Goal: Task Accomplishment & Management: Manage account settings

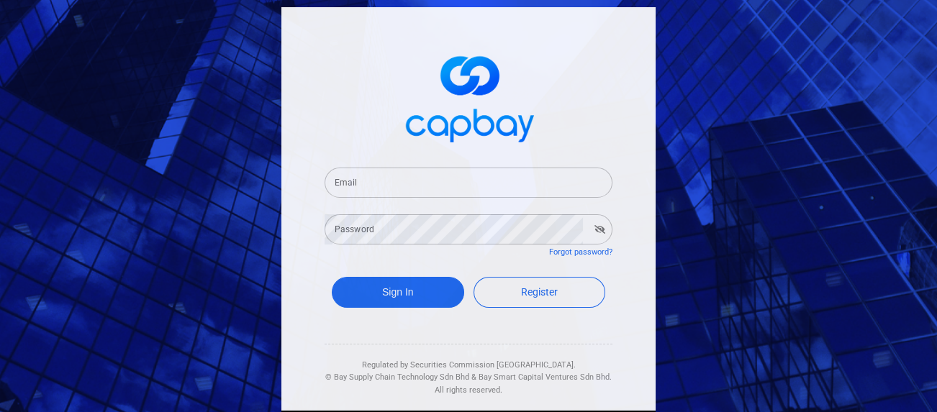
click at [372, 186] on input "Email" at bounding box center [469, 183] width 288 height 30
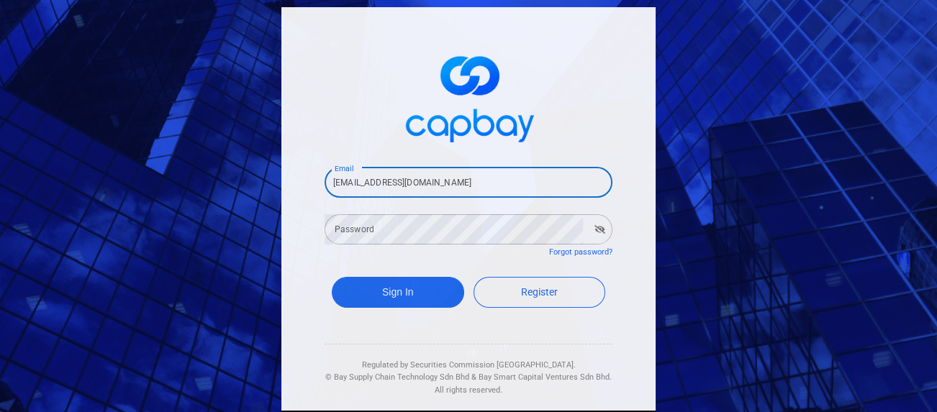
type input "[EMAIL_ADDRESS][DOMAIN_NAME]"
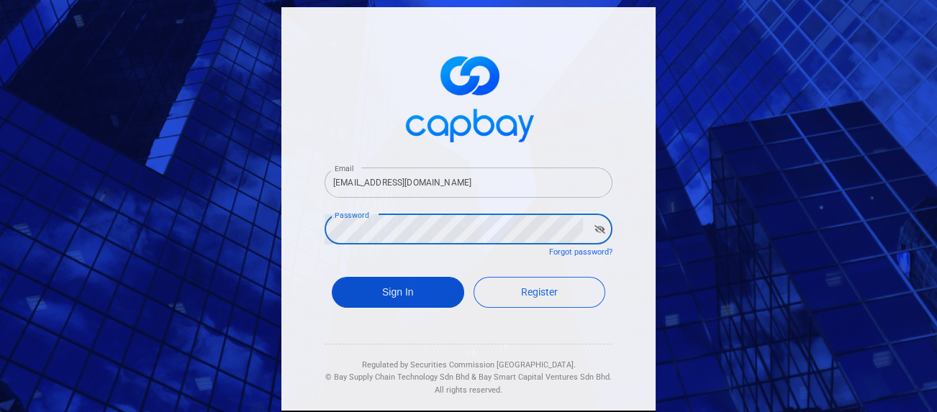
click at [366, 287] on button "Sign In" at bounding box center [398, 292] width 132 height 31
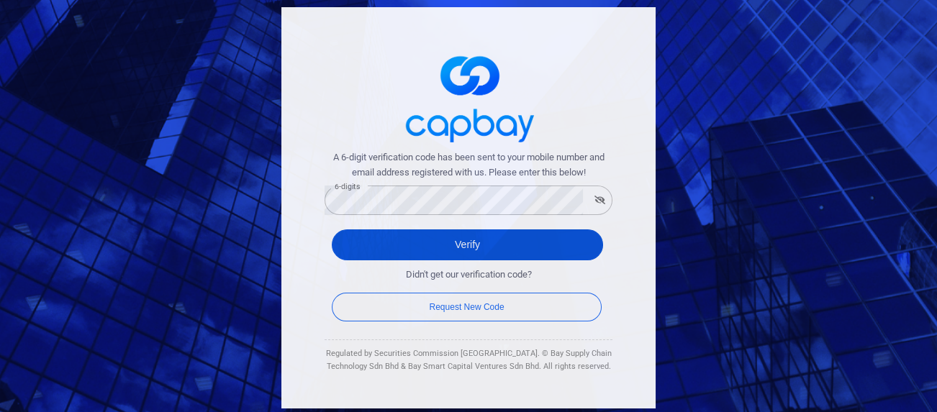
click at [456, 252] on button "Verify" at bounding box center [467, 245] width 271 height 31
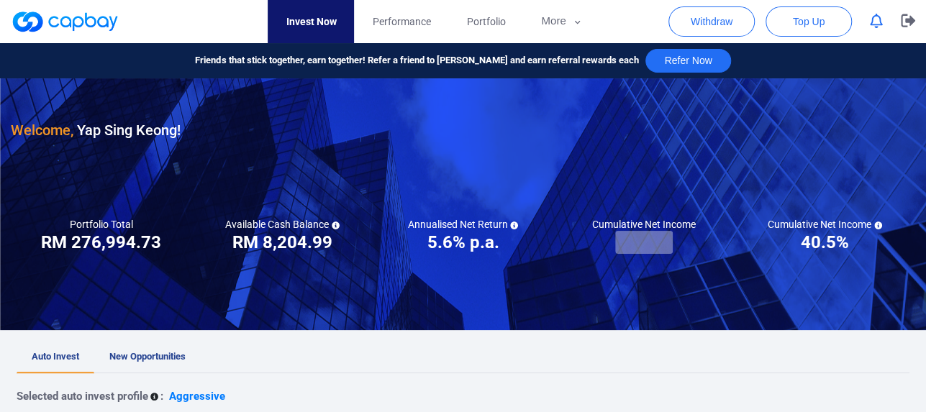
click at [528, 185] on div at bounding box center [463, 204] width 926 height 252
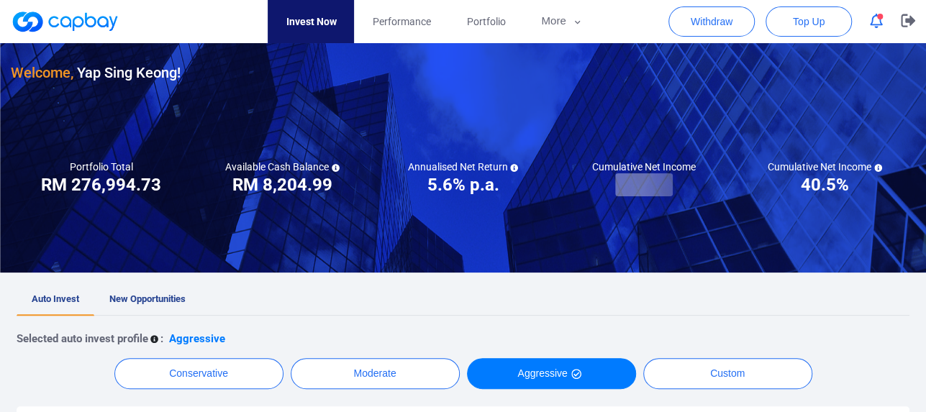
scroll to position [86, 0]
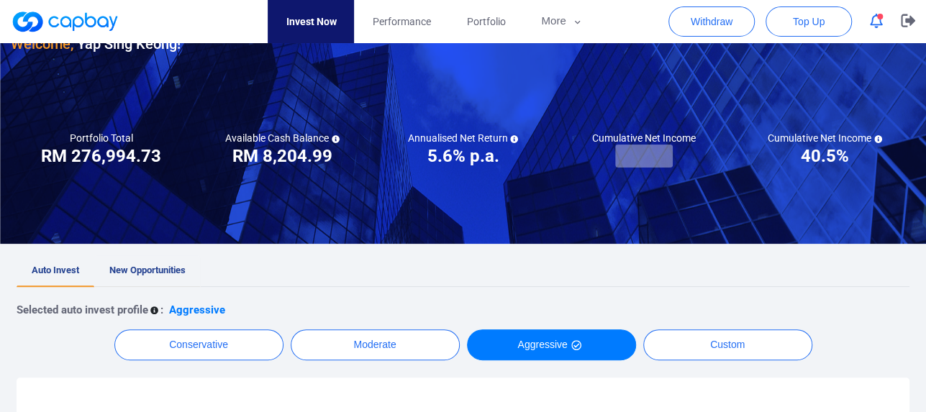
click at [176, 268] on span "New Opportunities" at bounding box center [147, 270] width 76 height 11
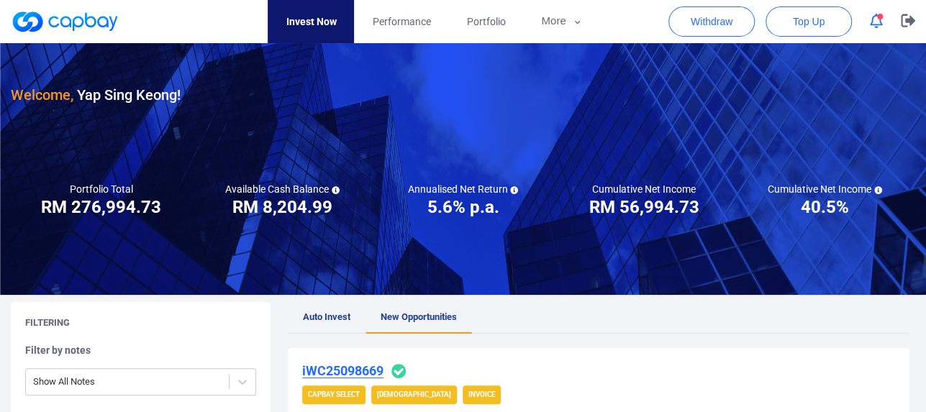
click at [520, 325] on ul "Auto Invest New Opportunities" at bounding box center [599, 318] width 622 height 32
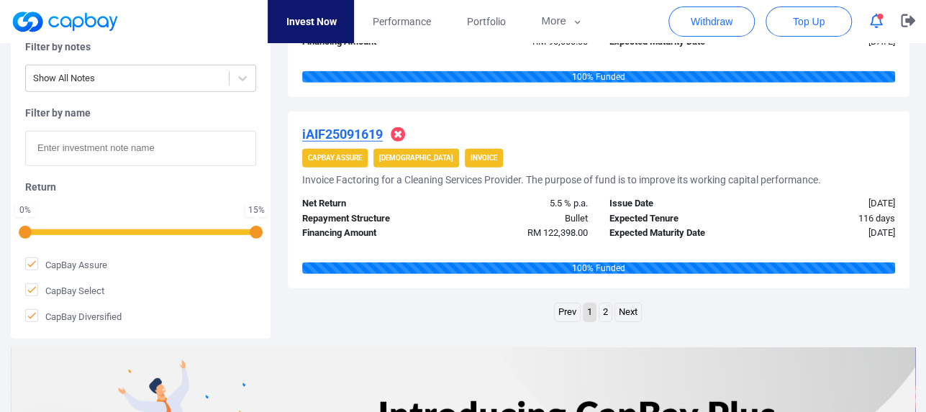
scroll to position [2016, 0]
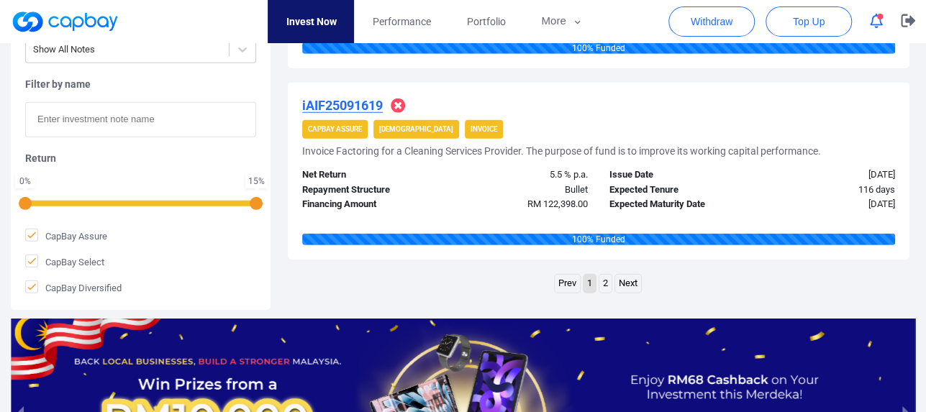
click at [605, 293] on link "2" at bounding box center [606, 284] width 12 height 18
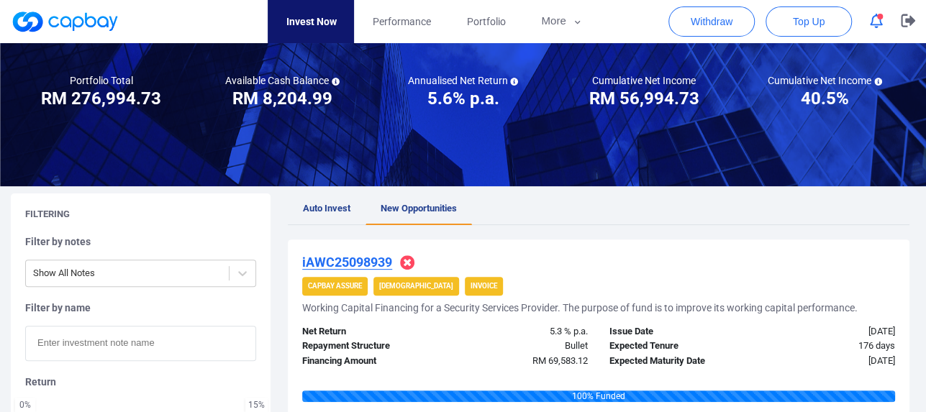
scroll to position [0, 0]
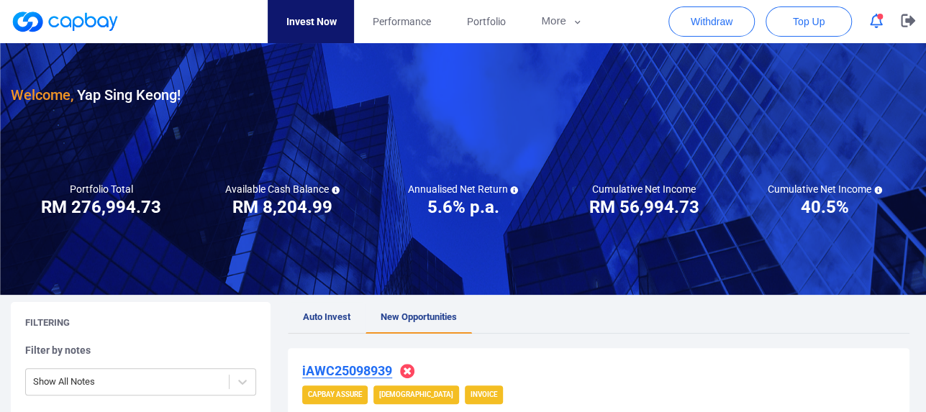
click at [333, 315] on span "Auto Invest" at bounding box center [327, 317] width 48 height 11
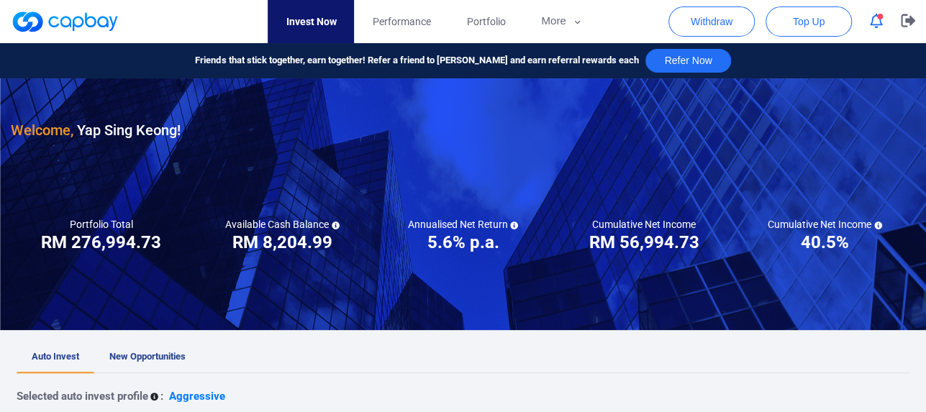
click at [403, 345] on ul "Auto Invest New Opportunities" at bounding box center [463, 358] width 893 height 32
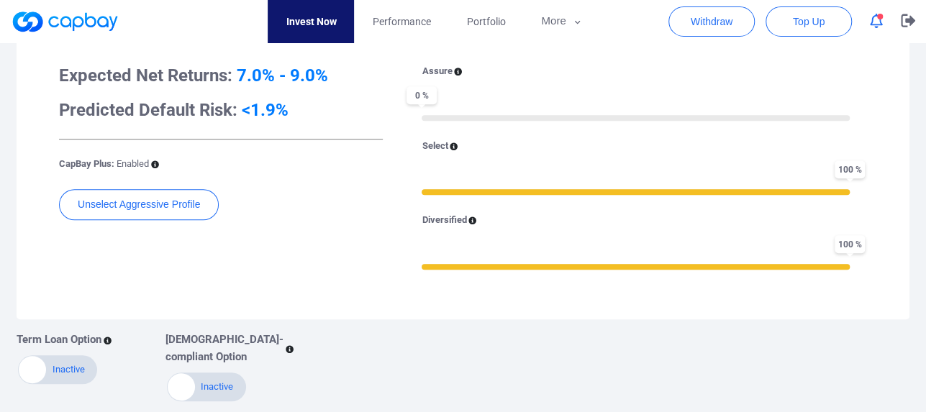
scroll to position [461, 0]
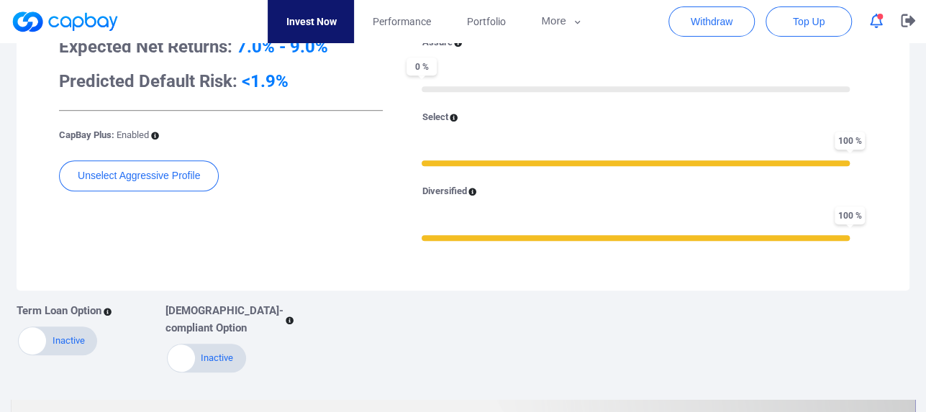
click at [360, 230] on div "Expected Net Returns: 7.0% - 9.0% Predicted Default Risk: <1.9% CapBay Plus: En…" at bounding box center [221, 147] width 346 height 224
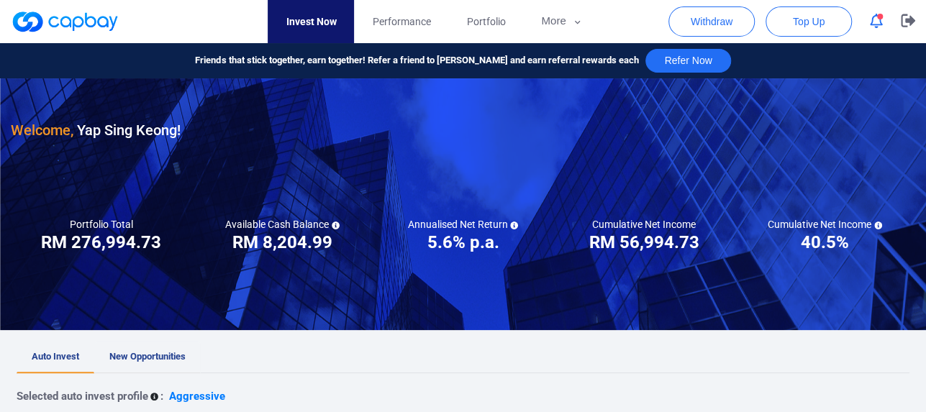
click at [154, 357] on span "New Opportunities" at bounding box center [147, 356] width 76 height 11
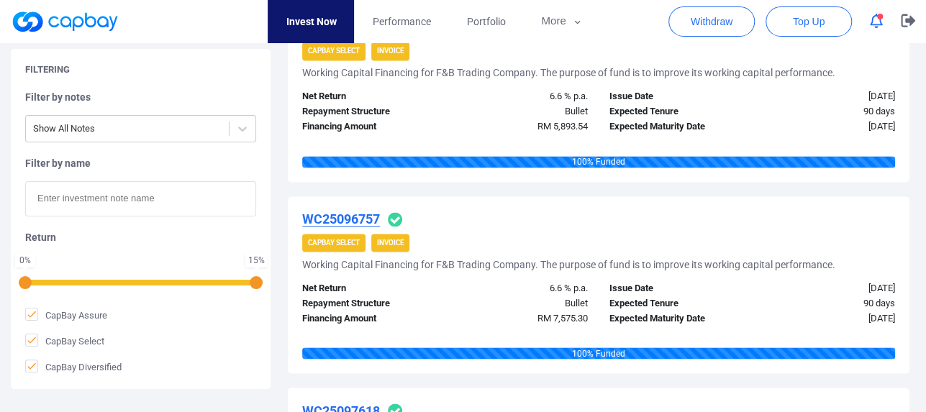
scroll to position [1209, 0]
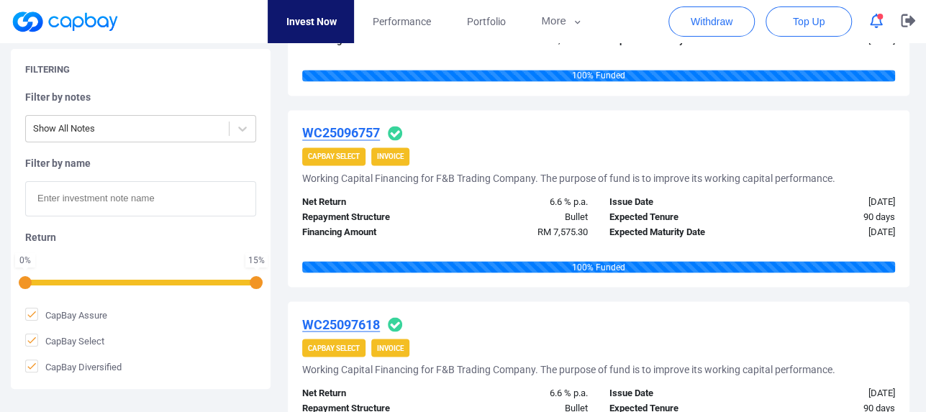
click at [281, 327] on div "Filtering Filter by notes Show All Notes Filter by name Return 0 % 15 % CapBay …" at bounding box center [146, 219] width 271 height 341
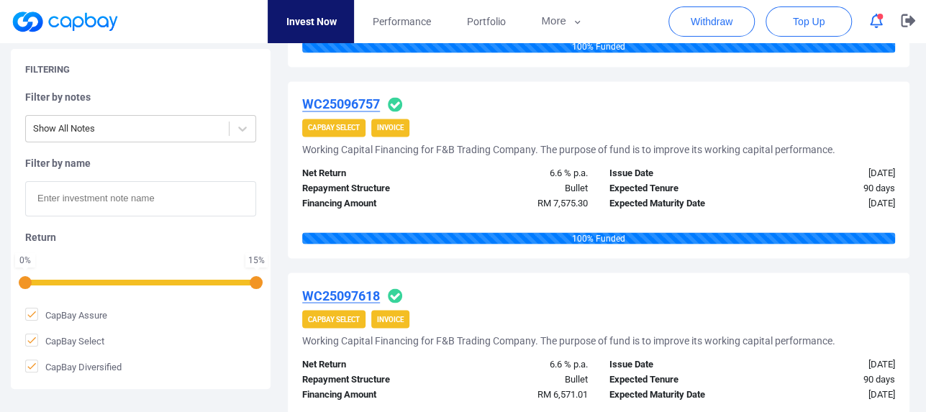
scroll to position [1267, 0]
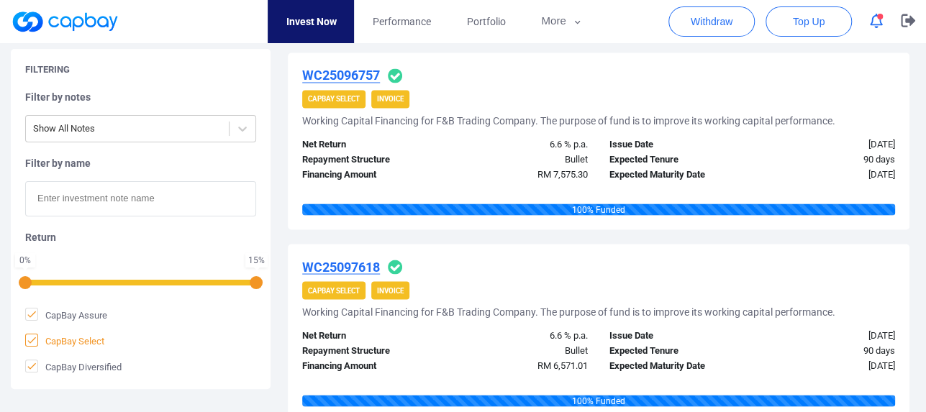
click at [242, 337] on label "CapBay Select" at bounding box center [140, 341] width 231 height 14
click at [0, 0] on input "CapBay Select" at bounding box center [0, 0] width 0 height 0
click at [242, 337] on label "CapBay Select" at bounding box center [140, 341] width 231 height 14
click at [0, 0] on input "CapBay Select" at bounding box center [0, 0] width 0 height 0
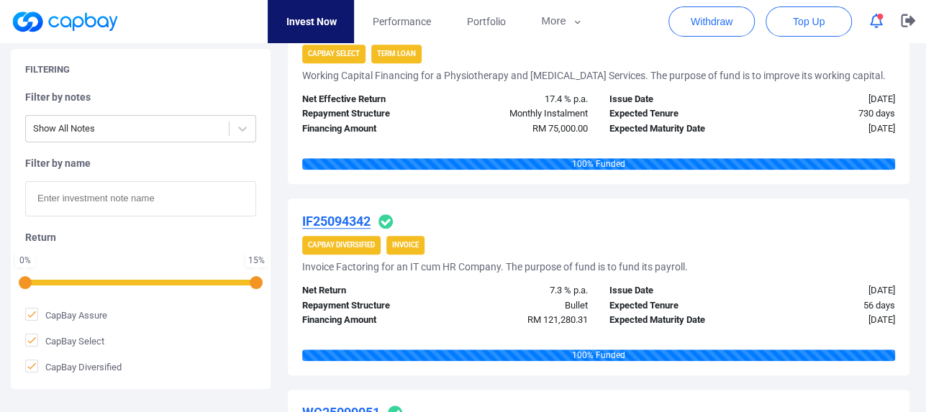
scroll to position [0, 0]
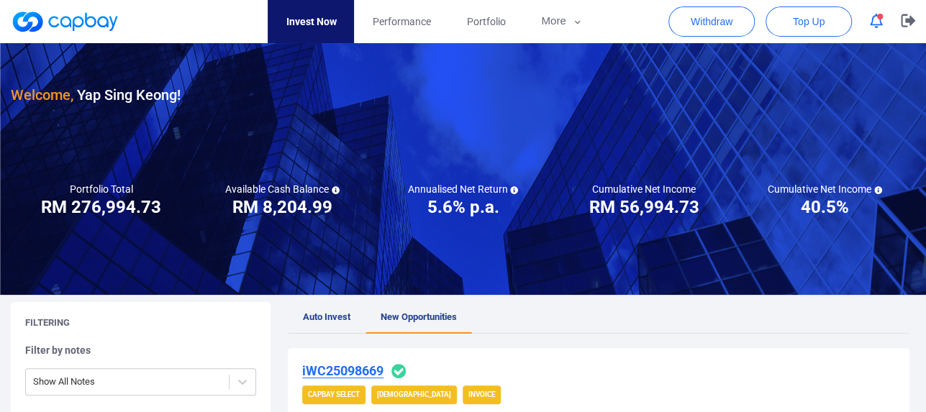
click at [317, 314] on span "Auto Invest" at bounding box center [327, 317] width 48 height 11
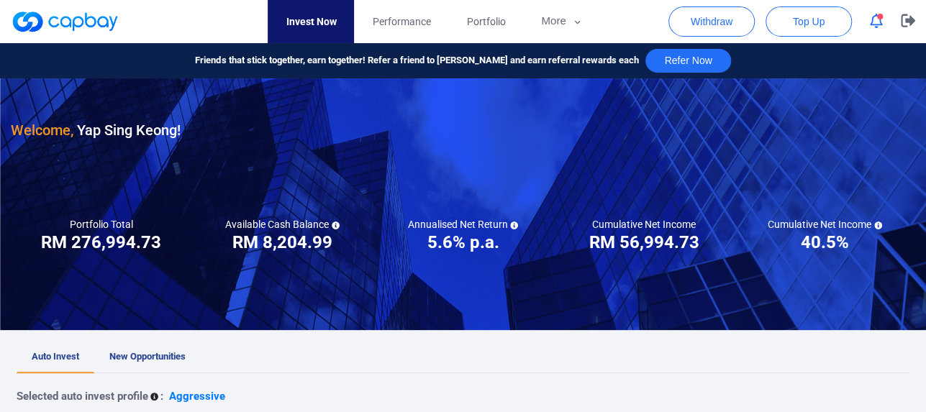
click at [310, 353] on ul "Auto Invest New Opportunities" at bounding box center [463, 358] width 893 height 32
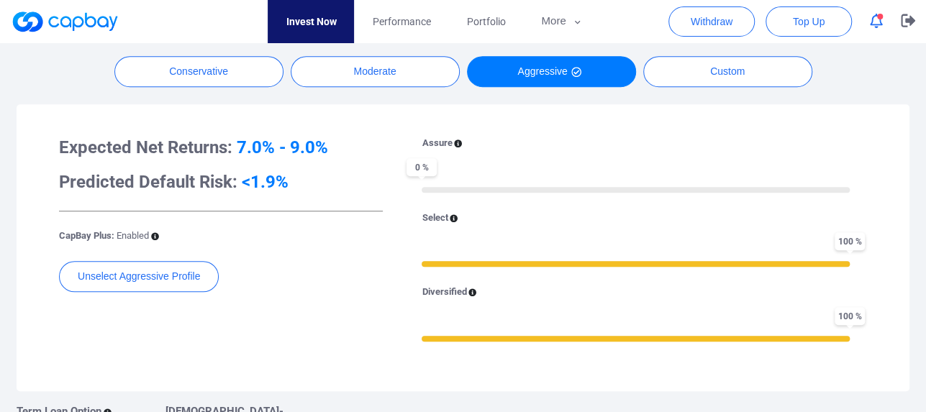
scroll to position [708, 0]
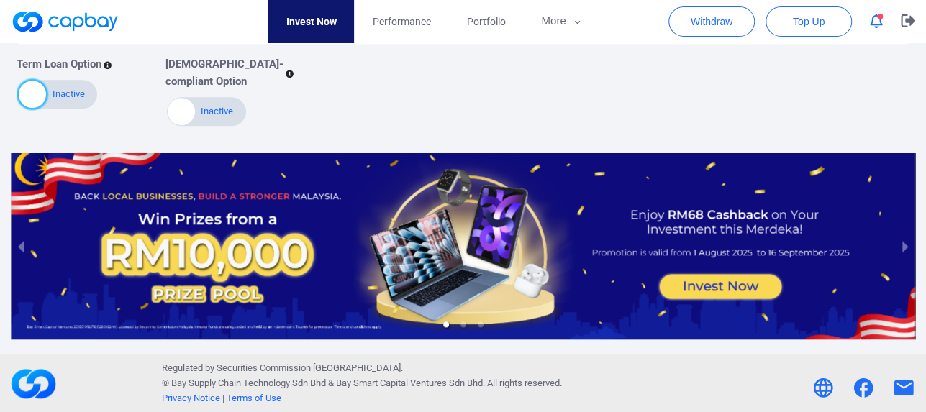
click at [30, 90] on div at bounding box center [32, 94] width 27 height 27
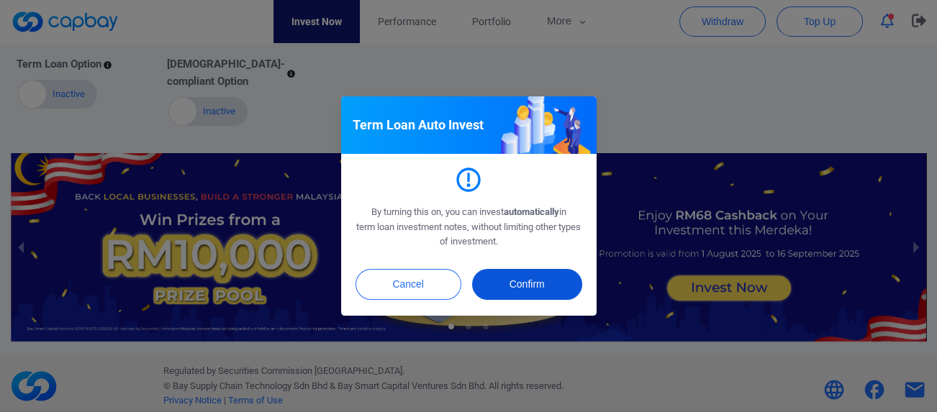
click at [524, 284] on button "Confirm" at bounding box center [527, 284] width 110 height 31
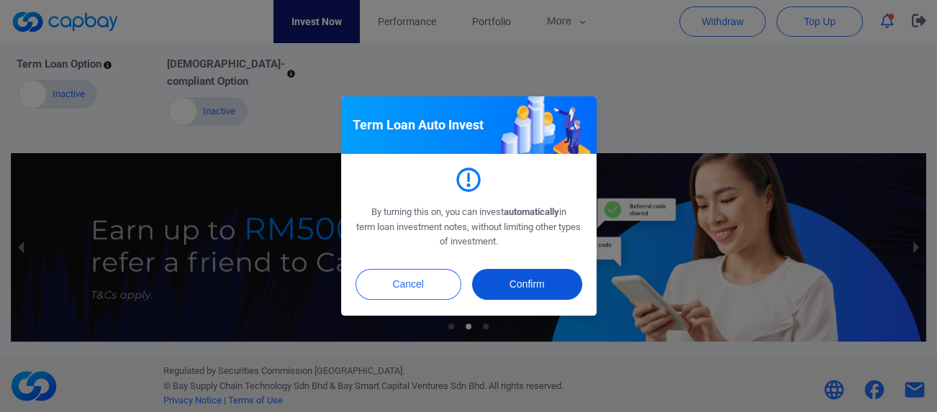
checkbox input "true"
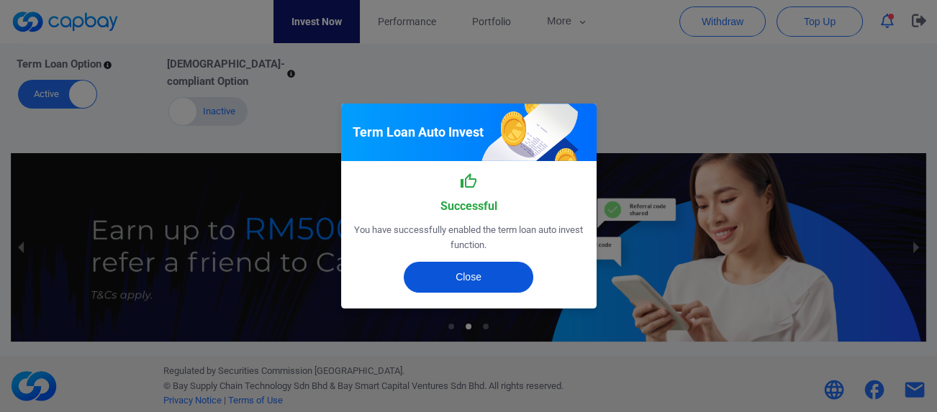
click at [502, 280] on button "Close" at bounding box center [469, 277] width 130 height 31
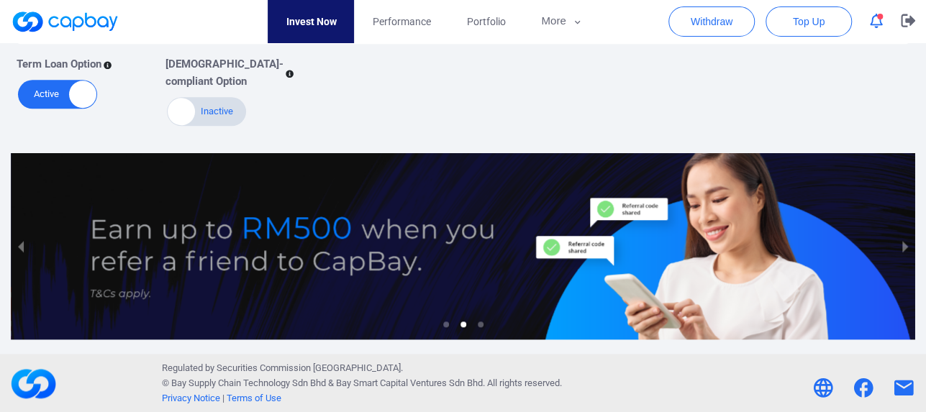
click at [428, 121] on div "Term Loan Option Active Inactive Shariah-compliant Option Active Inactive" at bounding box center [452, 86] width 893 height 84
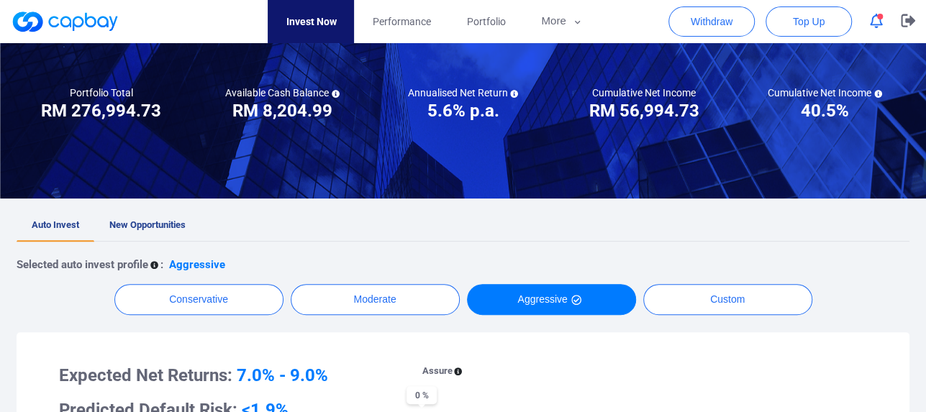
scroll to position [103, 0]
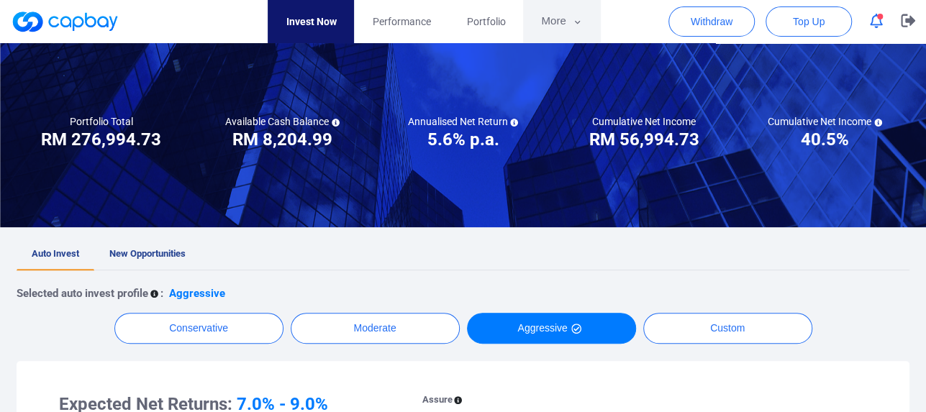
click at [562, 23] on button "More" at bounding box center [561, 21] width 77 height 43
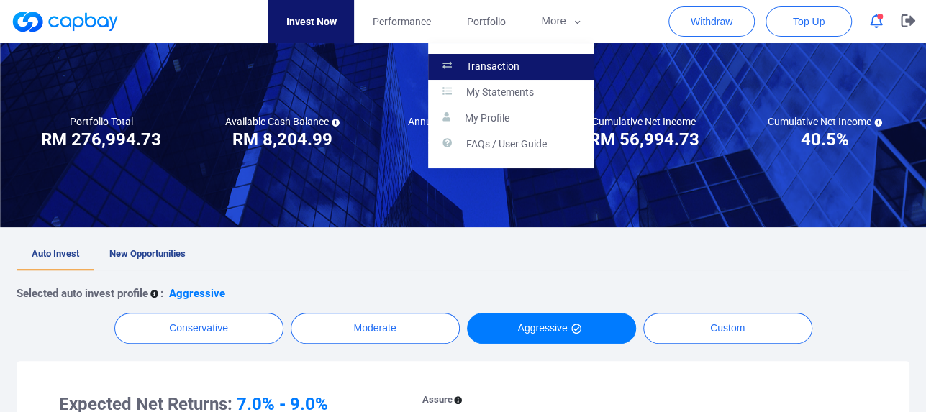
click at [537, 74] on link "Transaction" at bounding box center [511, 67] width 166 height 26
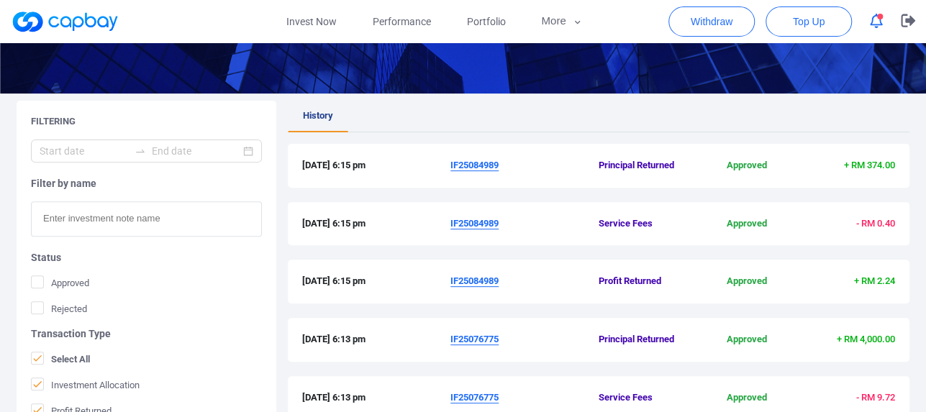
scroll to position [230, 0]
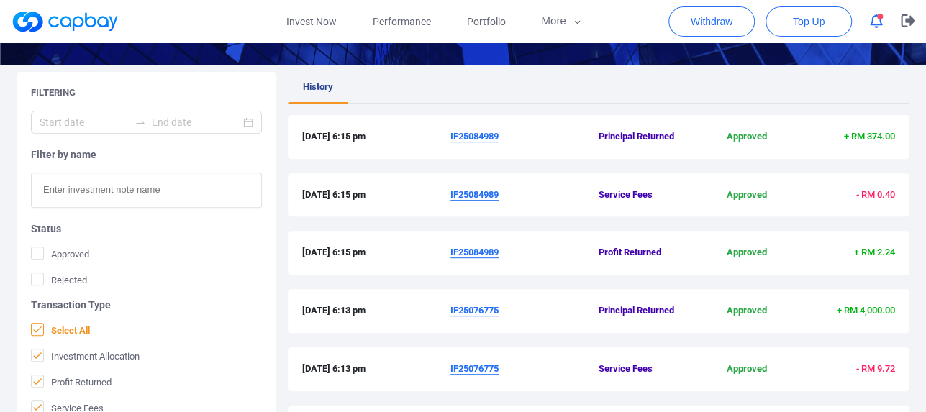
click at [35, 329] on icon at bounding box center [38, 330] width 12 height 12
click at [0, 0] on input "Select All" at bounding box center [0, 0] width 0 height 0
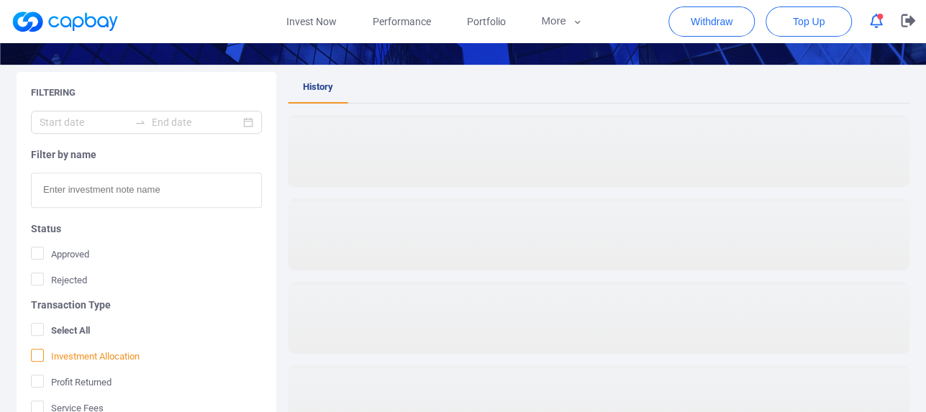
click at [37, 358] on icon at bounding box center [38, 356] width 12 height 12
click at [0, 0] on input "Investment Allocation" at bounding box center [0, 0] width 0 height 0
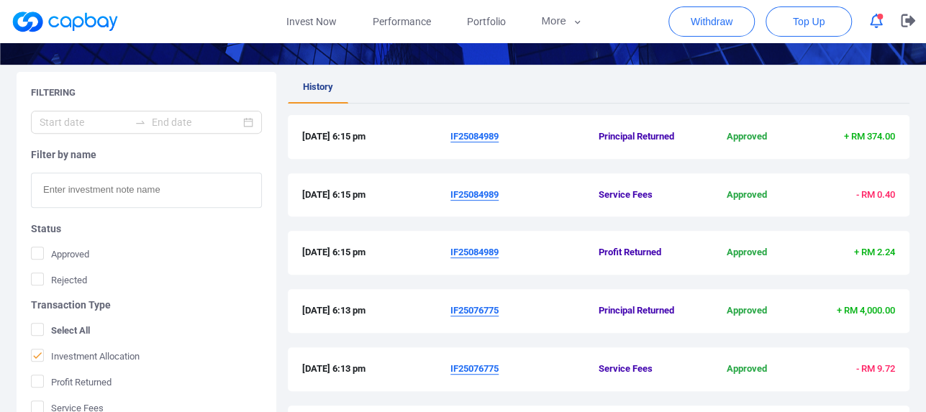
click at [12, 343] on div "Filtering Filter by name Status Approved Rejected Transaction Type Select All I…" at bounding box center [146, 303] width 271 height 462
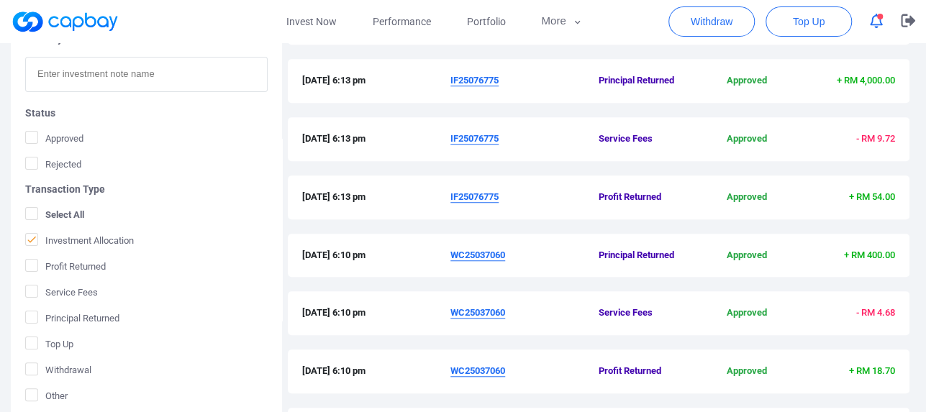
scroll to position [490, 0]
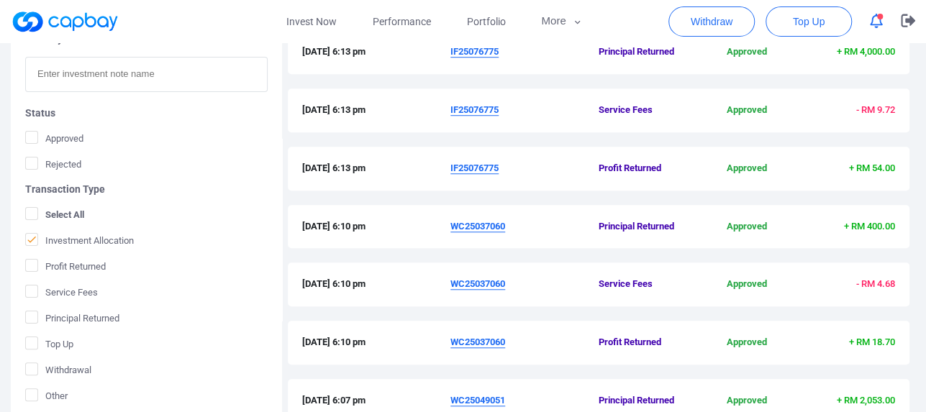
click at [16, 338] on div "Filtering Filter by name Status Approved Rejected Transaction Type Select All I…" at bounding box center [146, 187] width 271 height 462
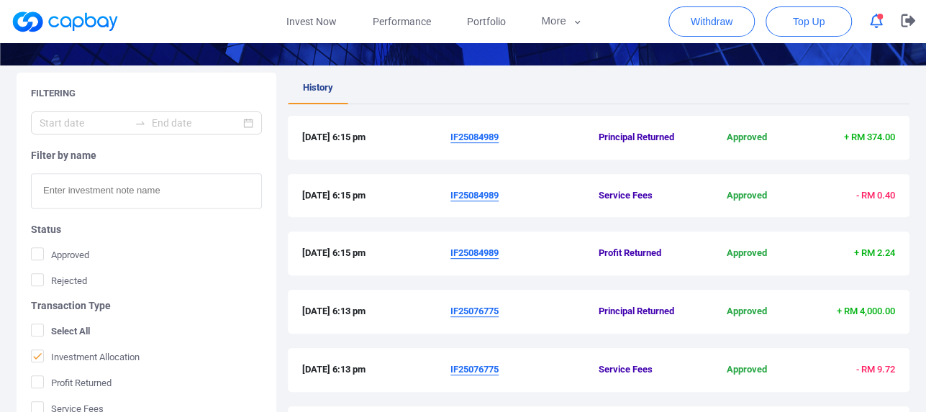
scroll to position [201, 0]
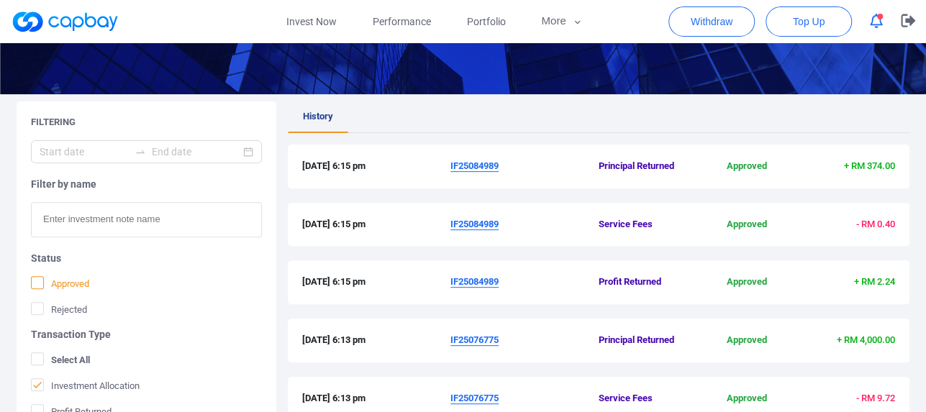
click at [162, 289] on label "Approved" at bounding box center [146, 283] width 231 height 14
click at [0, 0] on input "Approved" at bounding box center [0, 0] width 0 height 0
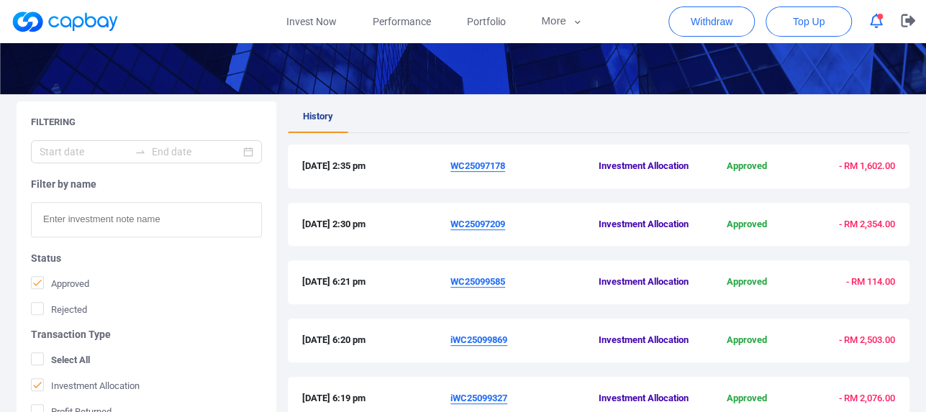
click at [484, 227] on u "WC25097209" at bounding box center [478, 224] width 55 height 11
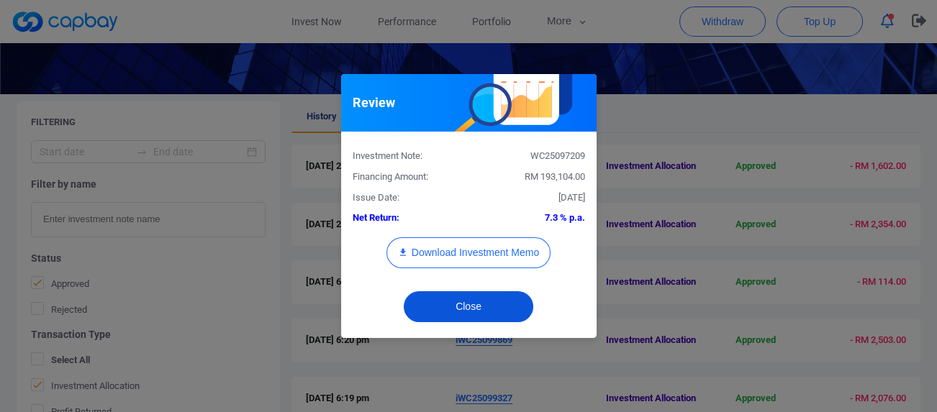
click at [466, 315] on button "Close" at bounding box center [469, 307] width 130 height 31
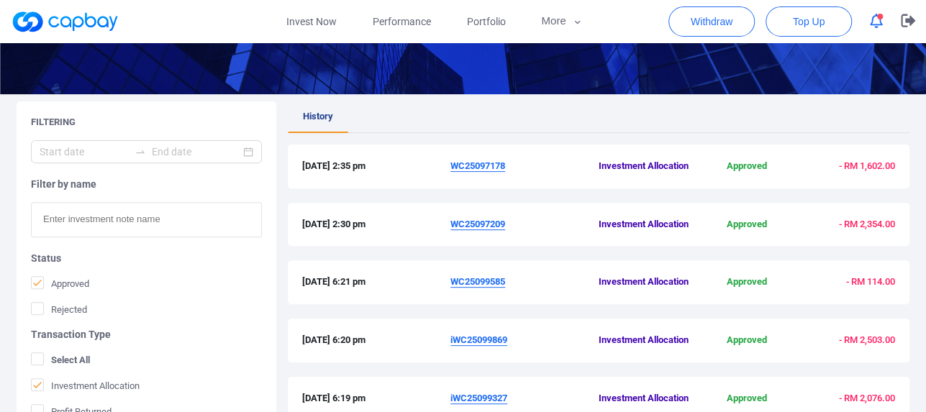
click at [479, 165] on u "WC25097178" at bounding box center [478, 166] width 55 height 11
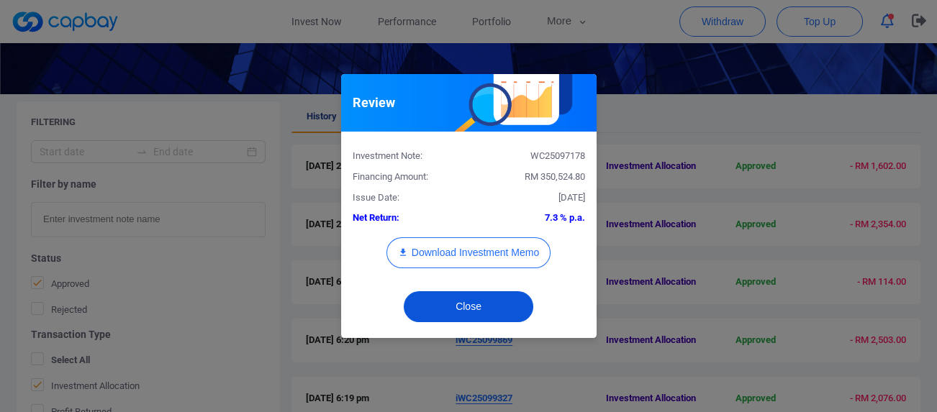
click at [473, 306] on button "Close" at bounding box center [469, 307] width 130 height 31
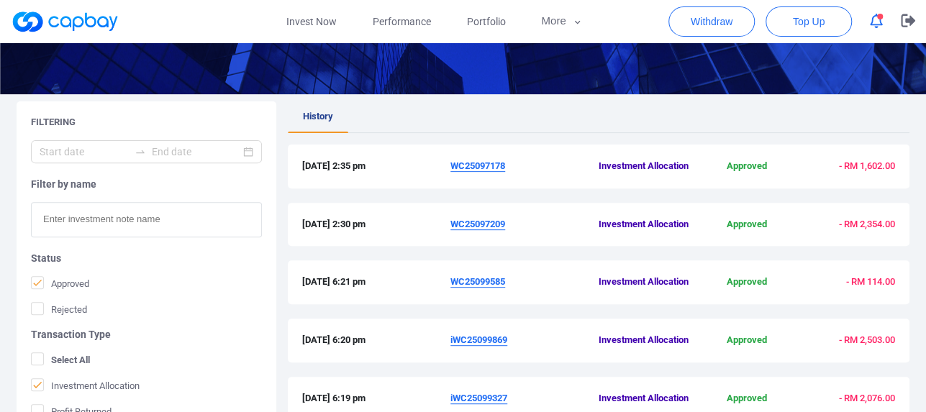
click at [471, 340] on u "iWC25099869" at bounding box center [479, 340] width 57 height 11
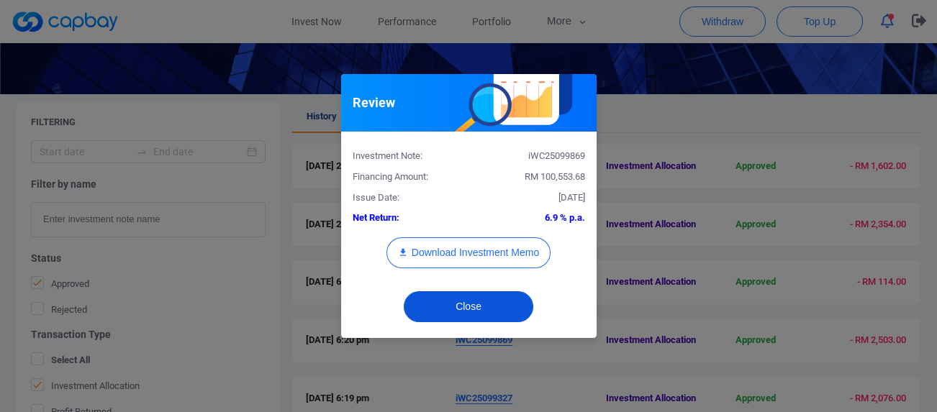
click at [475, 315] on button "Close" at bounding box center [469, 307] width 130 height 31
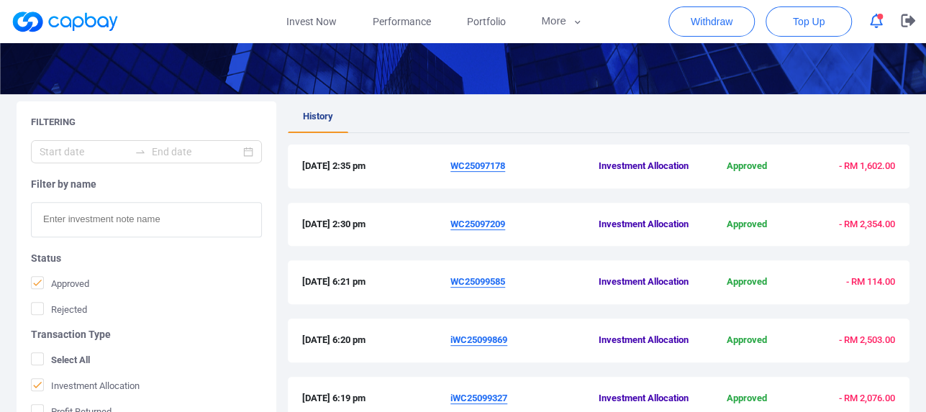
click at [480, 393] on u "iWC25099327" at bounding box center [479, 398] width 57 height 11
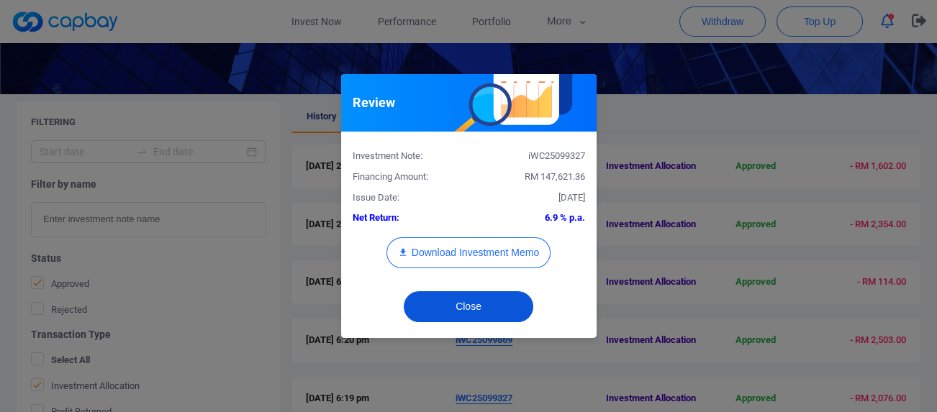
click at [478, 309] on button "Close" at bounding box center [469, 307] width 130 height 31
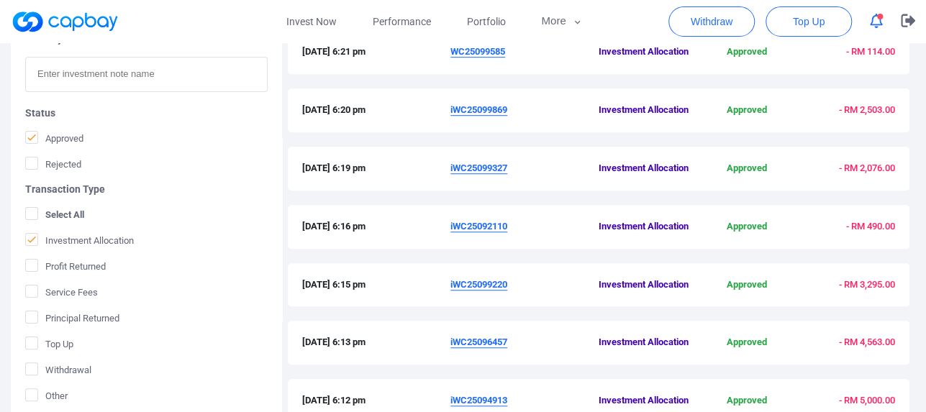
scroll to position [460, 0]
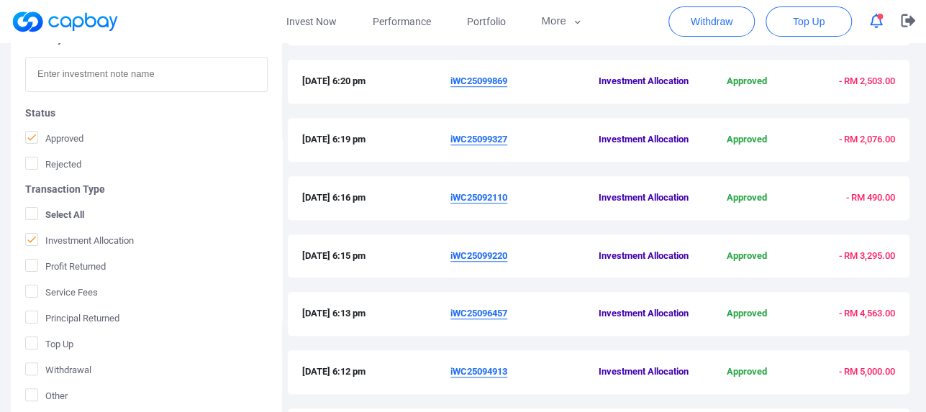
click at [483, 371] on u "iWC25094913" at bounding box center [479, 371] width 57 height 11
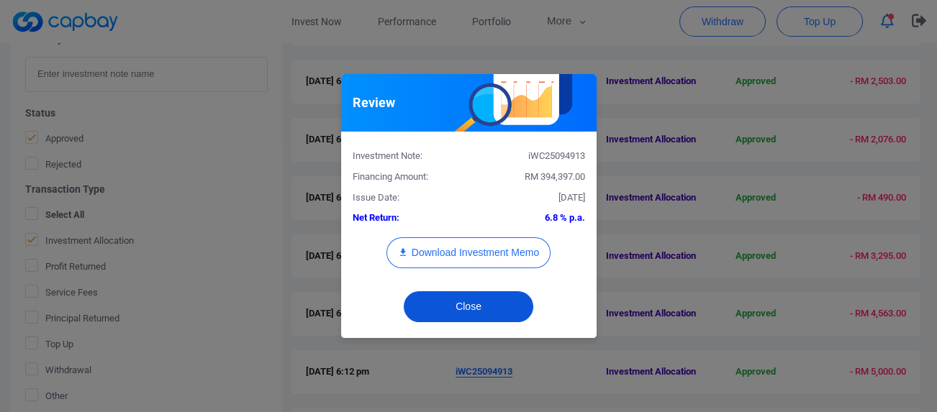
click at [490, 310] on button "Close" at bounding box center [469, 307] width 130 height 31
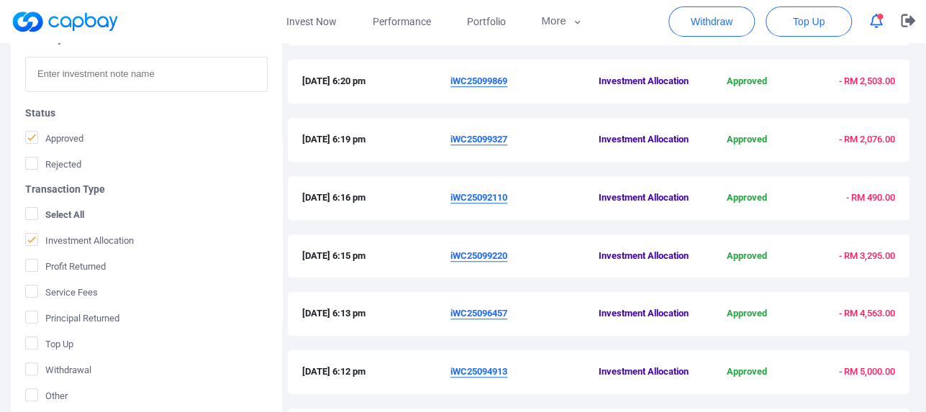
click at [491, 312] on u "iWC25096457" at bounding box center [479, 313] width 57 height 11
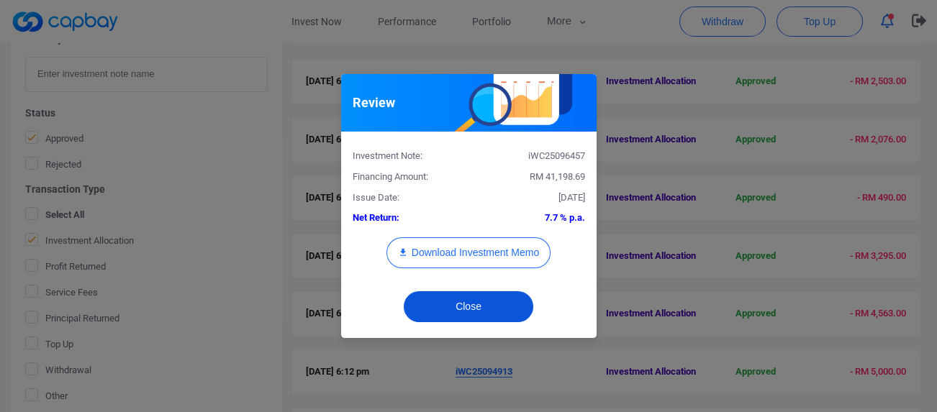
click at [492, 313] on button "Close" at bounding box center [469, 307] width 130 height 31
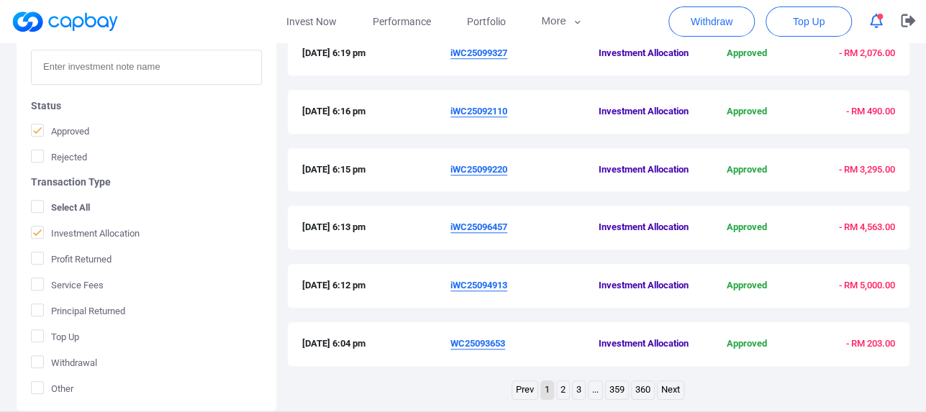
scroll to position [575, 0]
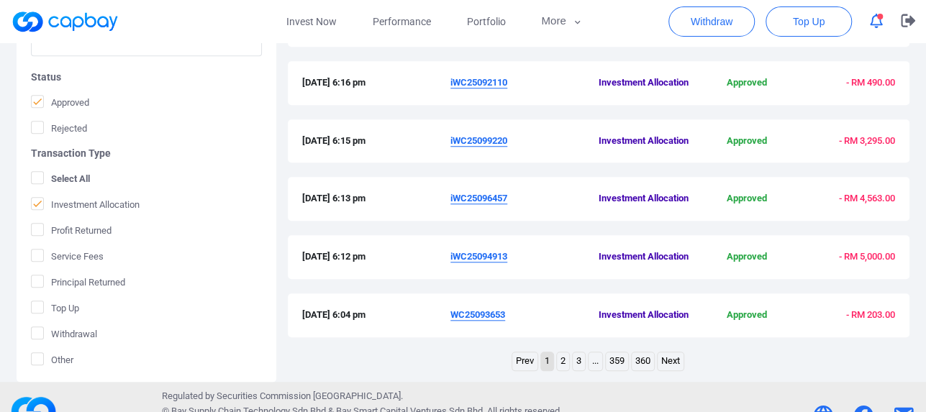
click at [559, 362] on link "2" at bounding box center [563, 362] width 12 height 18
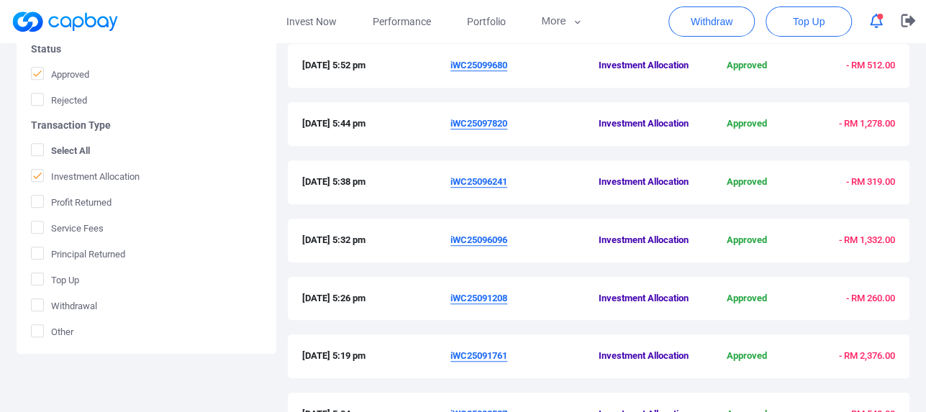
click at [481, 353] on u "iWC25091761" at bounding box center [479, 356] width 57 height 11
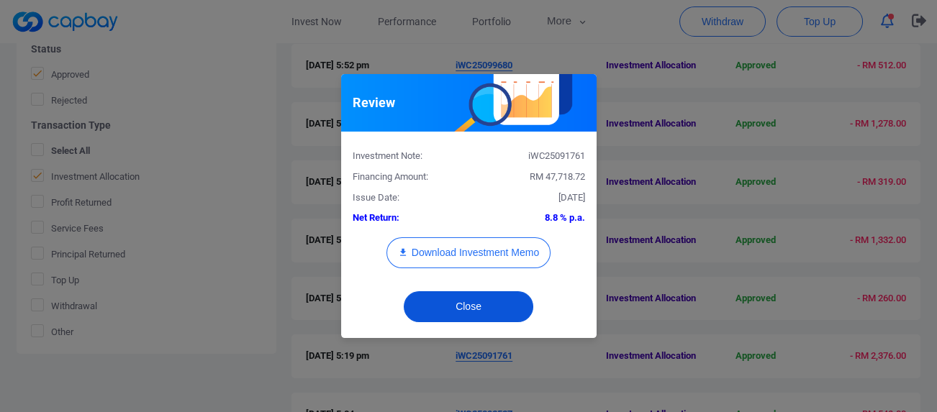
click at [477, 301] on button "Close" at bounding box center [469, 307] width 130 height 31
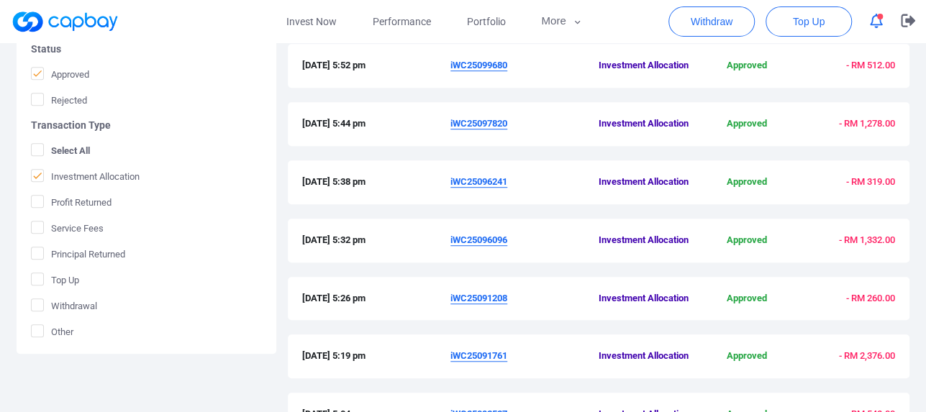
click at [472, 238] on u "iWC25096096" at bounding box center [479, 240] width 57 height 11
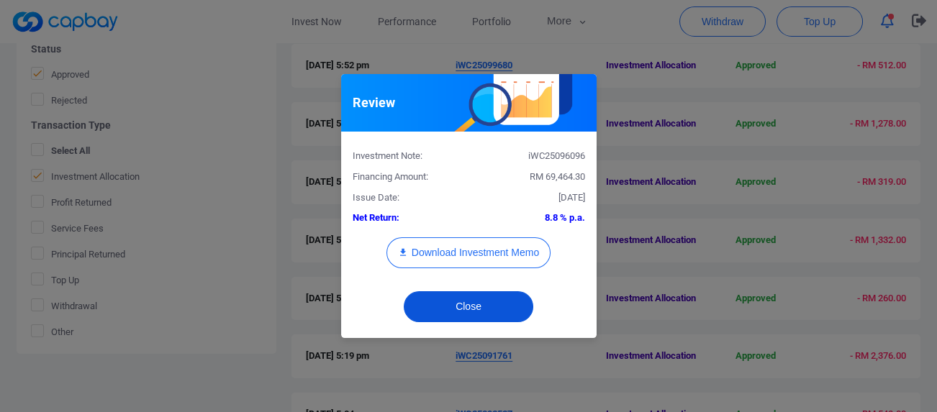
click at [474, 310] on button "Close" at bounding box center [469, 307] width 130 height 31
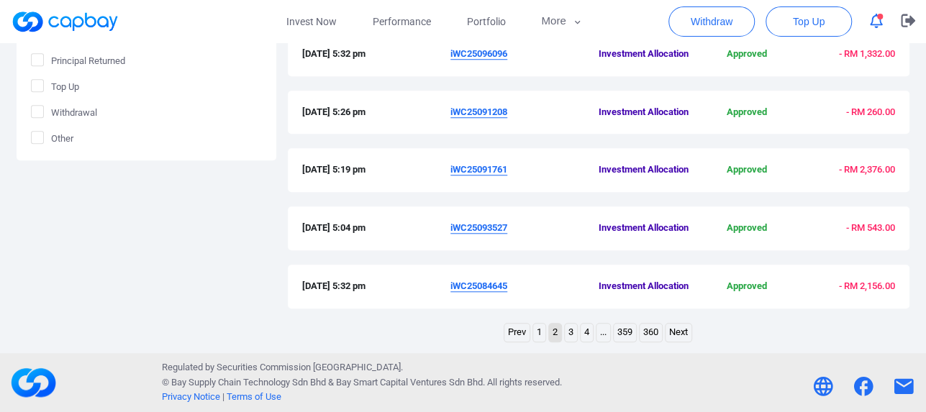
scroll to position [243, 0]
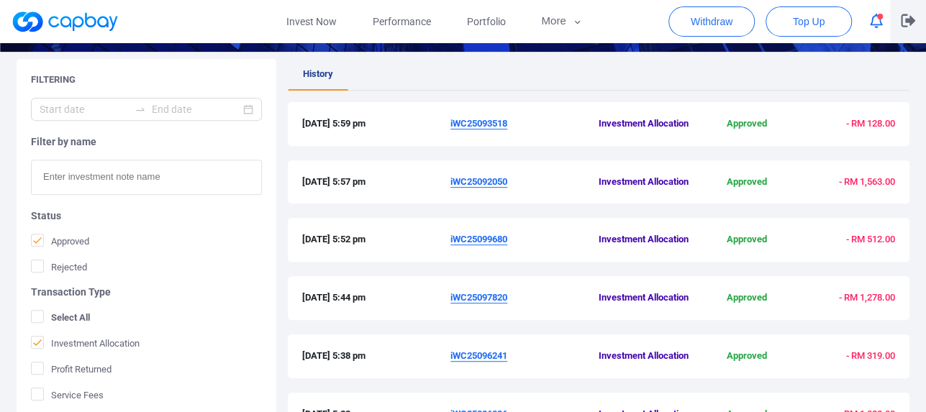
click at [907, 21] on icon "button" at bounding box center [908, 20] width 14 height 13
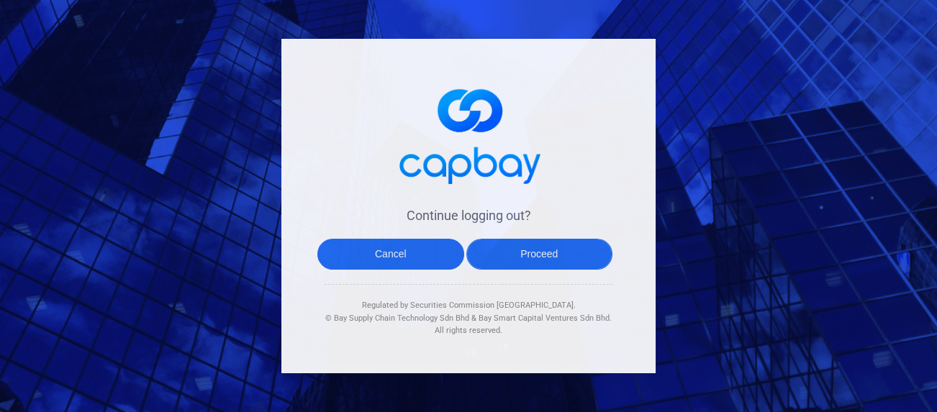
click at [569, 255] on button "Proceed" at bounding box center [539, 254] width 147 height 31
